Goal: Find specific fact: Find specific fact

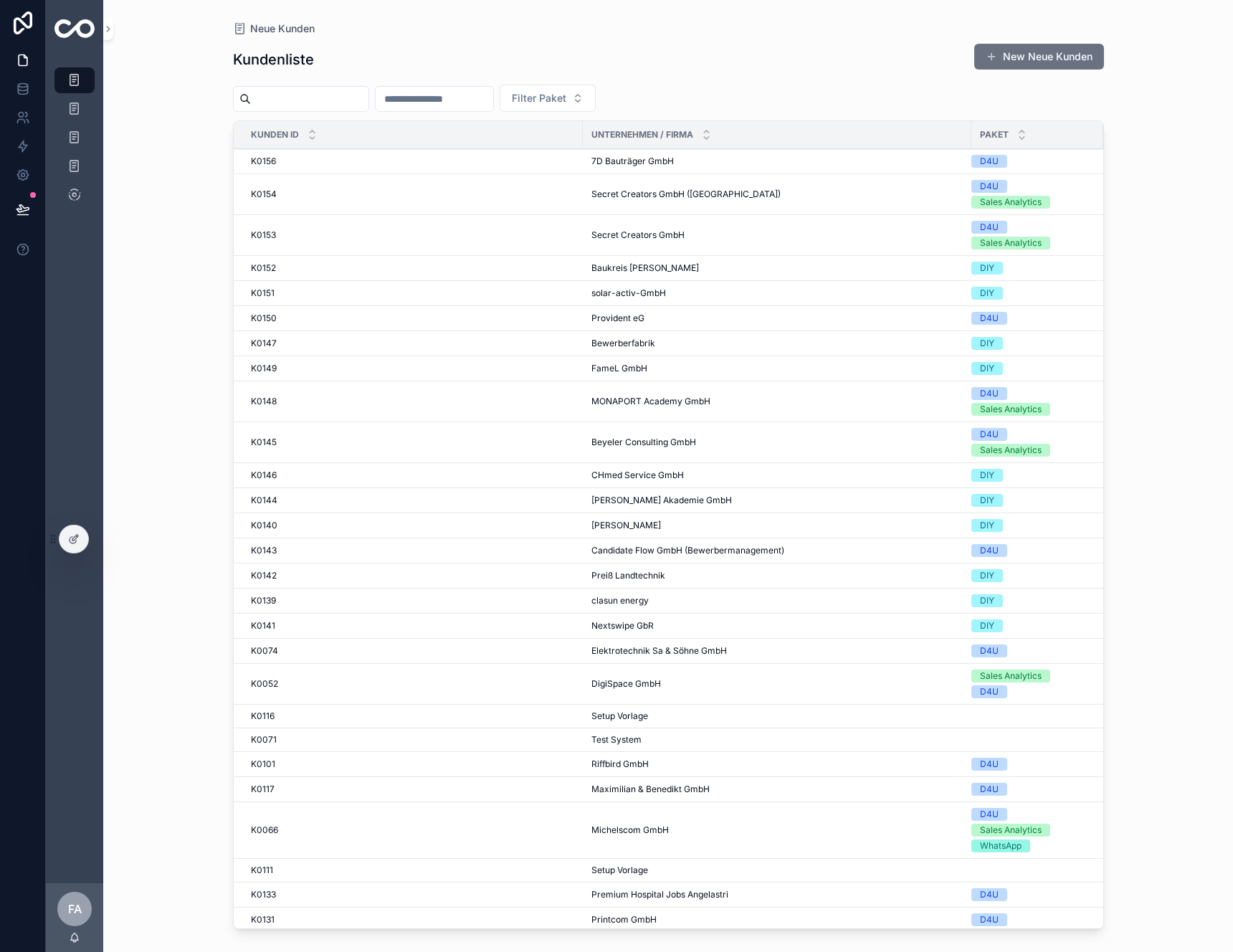
click at [518, 164] on div "K0156 K0156" at bounding box center [412, 161] width 323 height 11
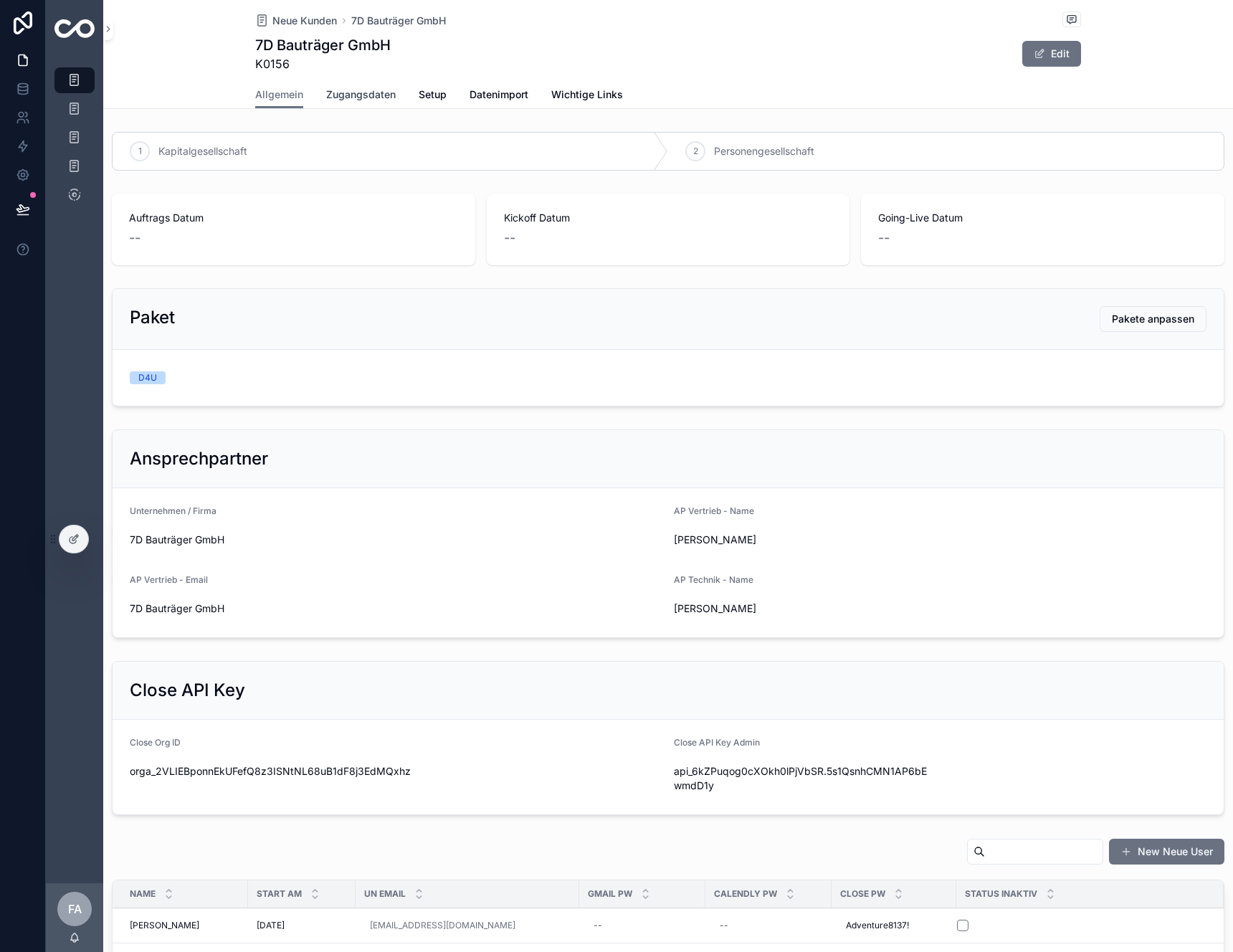
click at [349, 91] on span "Zugangsdaten" at bounding box center [361, 95] width 70 height 15
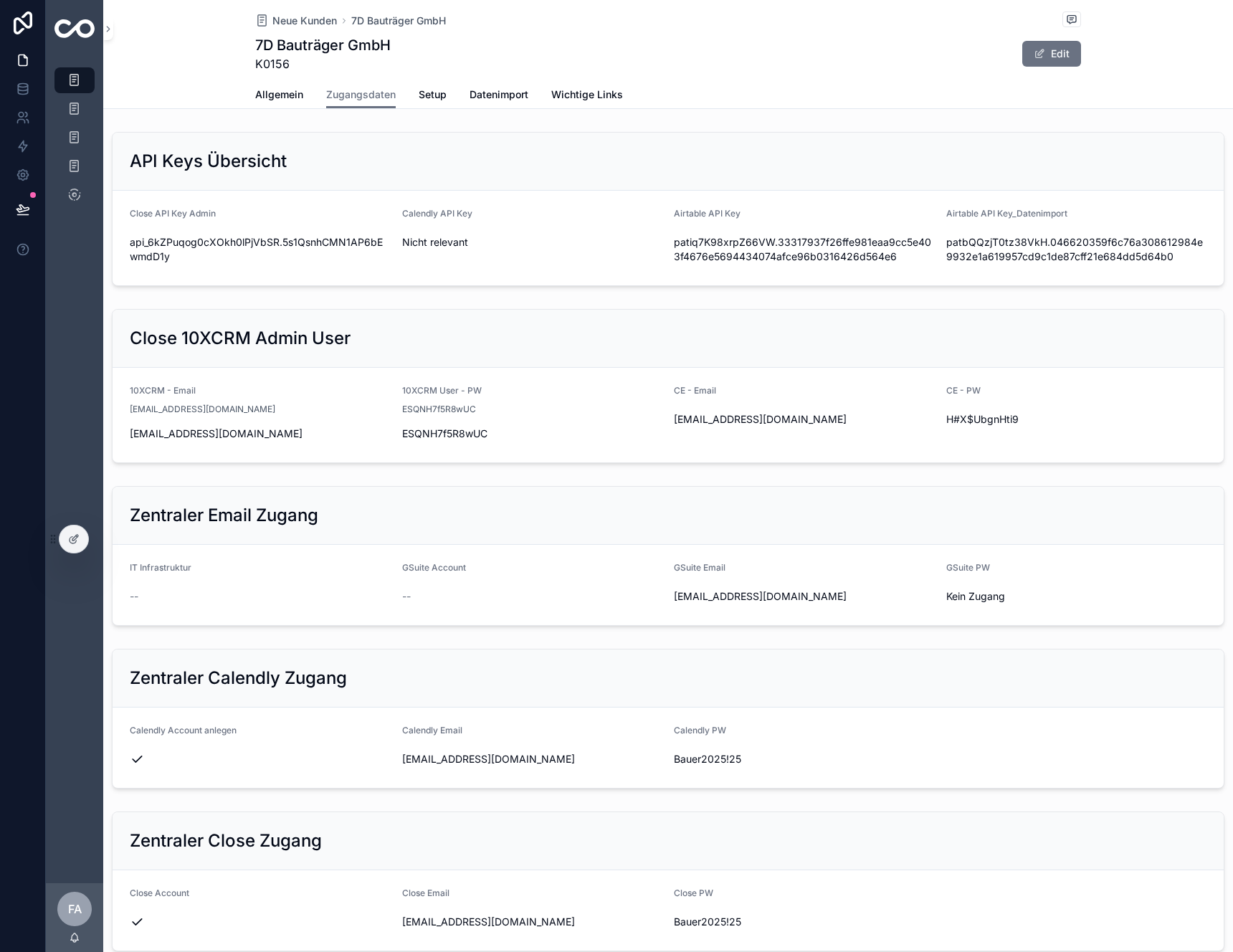
click at [717, 756] on span "Bauer2025!25" at bounding box center [804, 759] width 261 height 15
copy div "Bauer2025!25"
